Goal: Find contact information: Find contact information

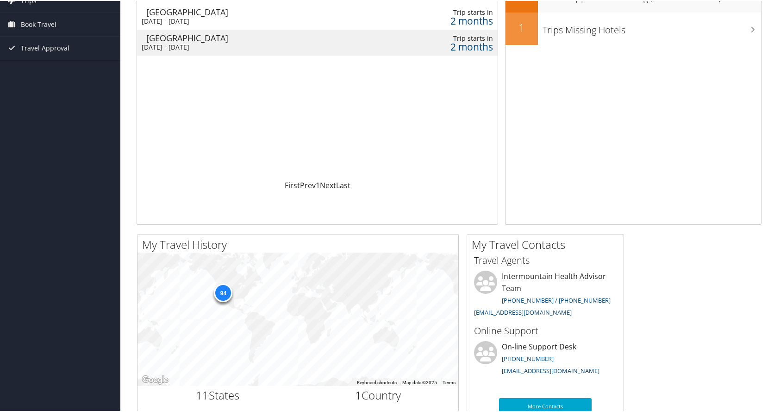
scroll to position [93, 0]
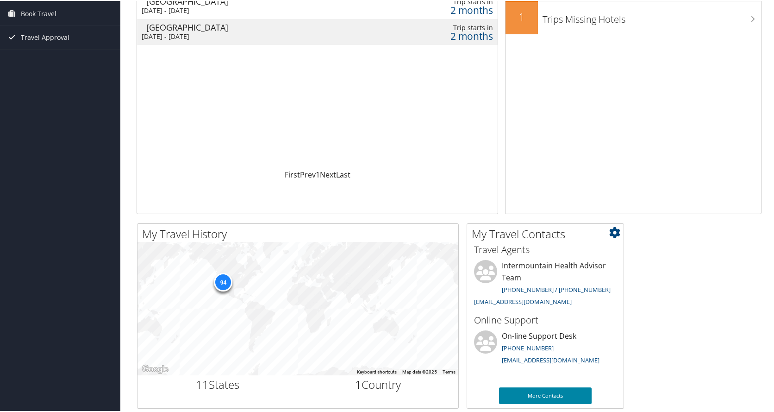
click at [554, 394] on link "More Contacts" at bounding box center [545, 394] width 93 height 17
